Goal: Information Seeking & Learning: Understand process/instructions

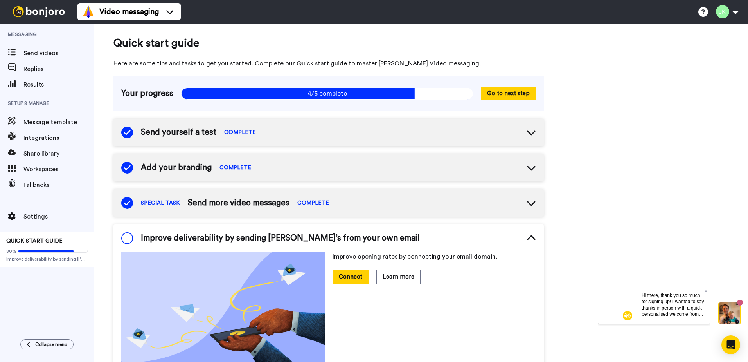
scroll to position [107, 0]
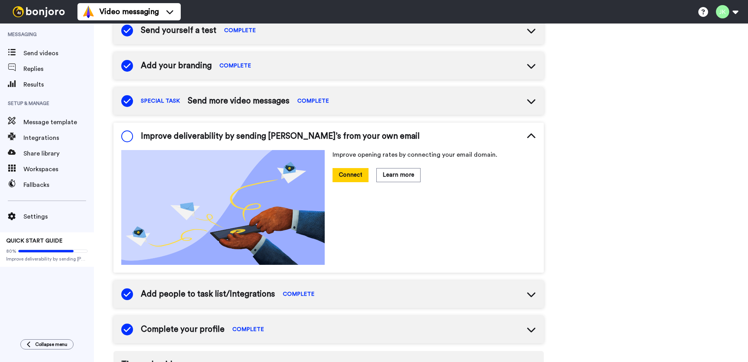
scroll to position [107, 0]
